Goal: Navigation & Orientation: Find specific page/section

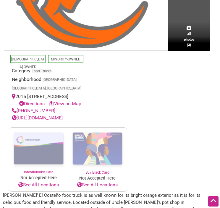
scroll to position [175, 0]
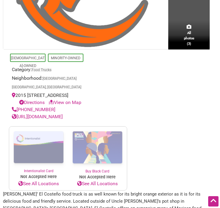
click at [63, 114] on link "https://el-costeno-restaurant.business.site/" at bounding box center [37, 117] width 51 height 6
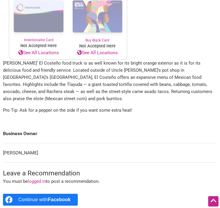
scroll to position [326, 0]
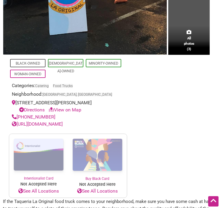
scroll to position [170, 0]
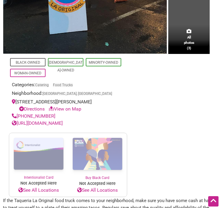
click at [69, 110] on link "View on Map" at bounding box center [65, 109] width 33 height 6
click at [71, 109] on link "View on Map" at bounding box center [65, 109] width 33 height 6
click at [71, 110] on link "View on Map" at bounding box center [65, 109] width 33 height 6
click at [63, 126] on link "https://www.facebook.com/pages/category/Kitchen-Cooking/Taqueria-La-Original-18…" at bounding box center [37, 123] width 51 height 6
